Goal: Check status: Check status

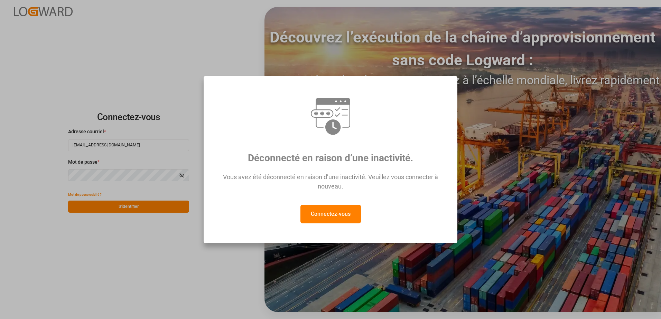
click at [330, 215] on button "Connectez-vous" at bounding box center [330, 214] width 60 height 19
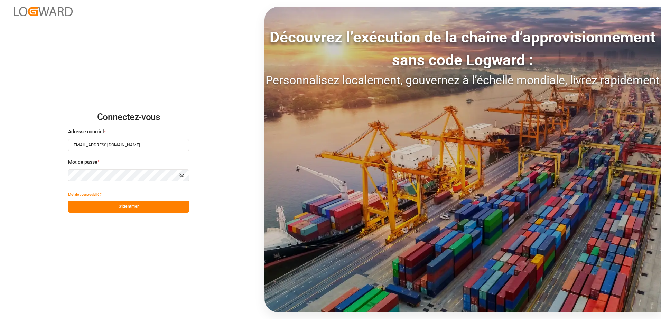
click at [159, 204] on button "S'identifier" at bounding box center [128, 207] width 121 height 12
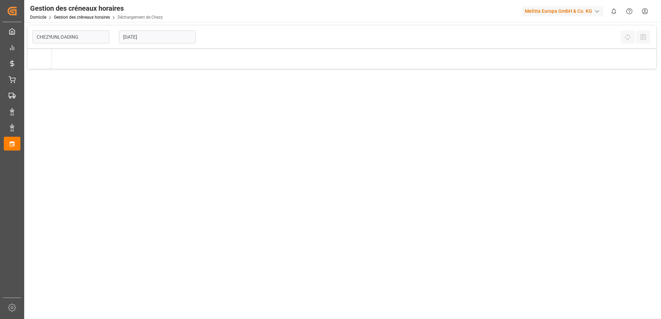
type input "Chezy Unloading"
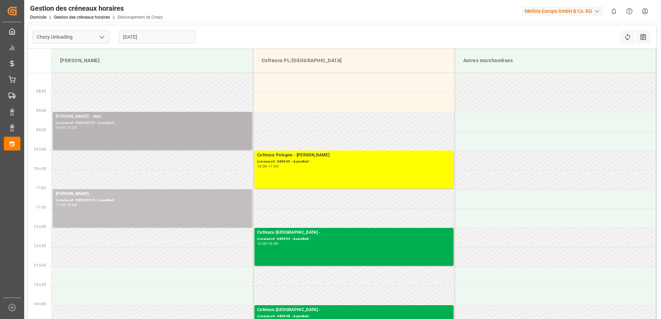
click at [216, 144] on div "[PERSON_NAME] - skat Livraison# :400052323 - Assiette# : 09:00 - 10:00" at bounding box center [153, 130] width 194 height 35
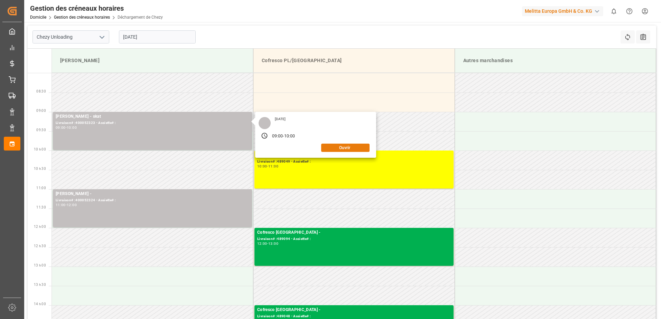
click at [345, 148] on button "Ouvrir" at bounding box center [345, 148] width 48 height 8
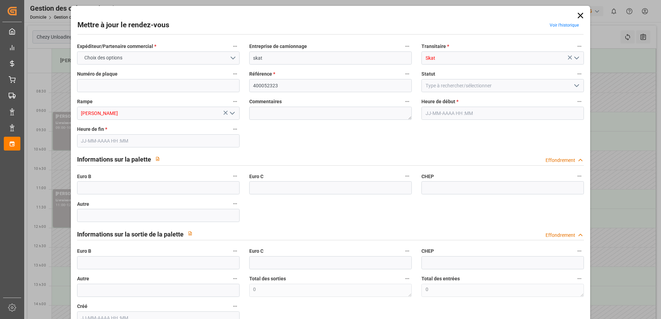
type input "[DATE] 09:00"
type input "[DATE] 10:00"
type input "[DATE] 09:40"
click at [574, 84] on icon "Ouvrir le menu" at bounding box center [576, 86] width 8 height 8
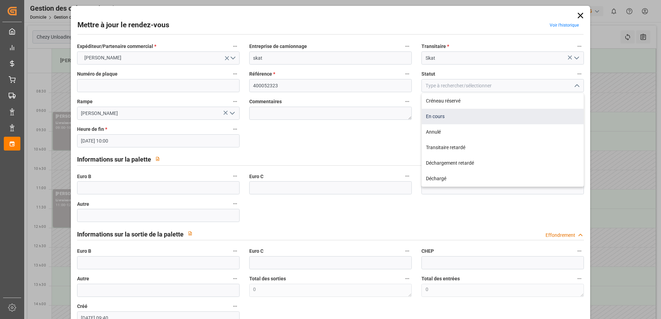
click at [500, 113] on div "En cours" at bounding box center [503, 117] width 162 height 16
type input "In Progress"
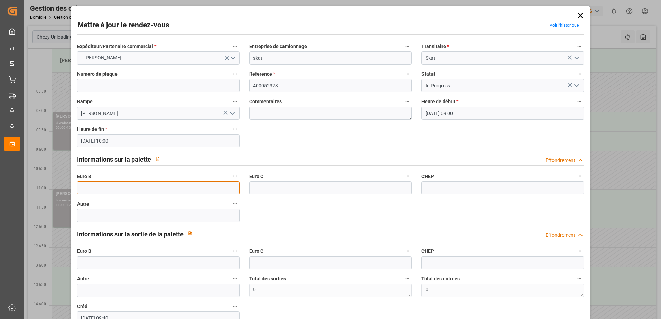
click at [106, 185] on input "text" at bounding box center [158, 187] width 162 height 13
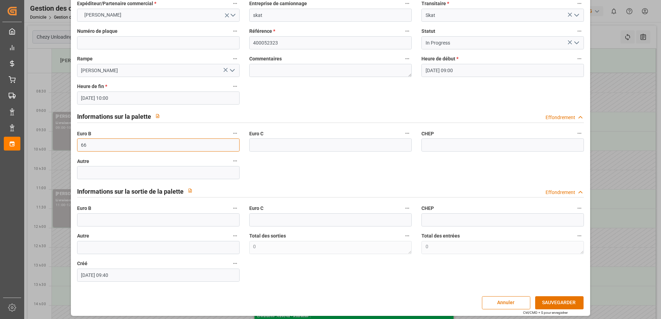
scroll to position [46, 0]
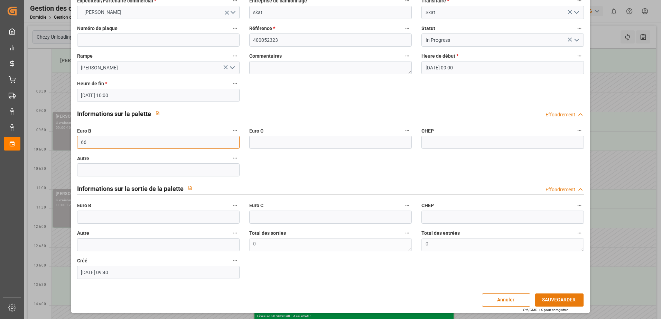
type input "66"
click at [567, 301] on button "SAUVEGARDER" at bounding box center [559, 300] width 48 height 13
